Goal: Check status

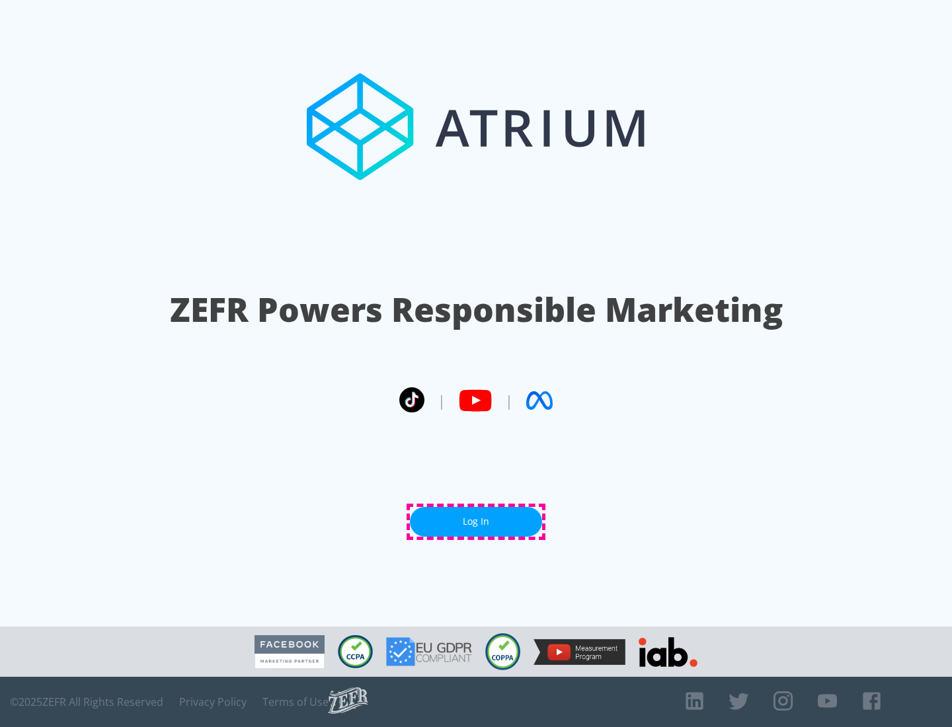
click at [476, 522] on link "Log In" at bounding box center [476, 522] width 132 height 30
